Goal: Understand process/instructions: Learn how to perform a task or action

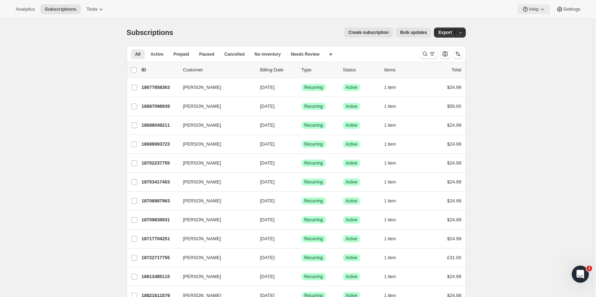
click at [529, 8] on icon at bounding box center [525, 9] width 7 height 7
click at [532, 25] on span "Setup guide" at bounding box center [534, 23] width 25 height 5
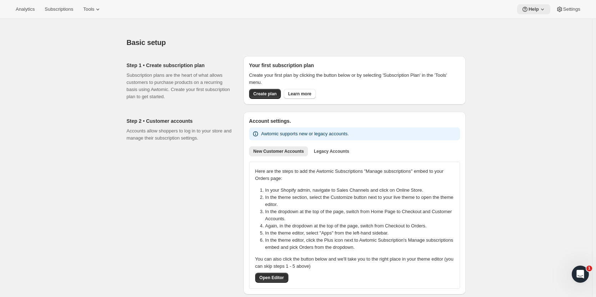
click at [537, 8] on span "Help" at bounding box center [534, 9] width 10 height 6
click at [536, 37] on span "Help Center" at bounding box center [534, 36] width 25 height 5
